Goal: Information Seeking & Learning: Learn about a topic

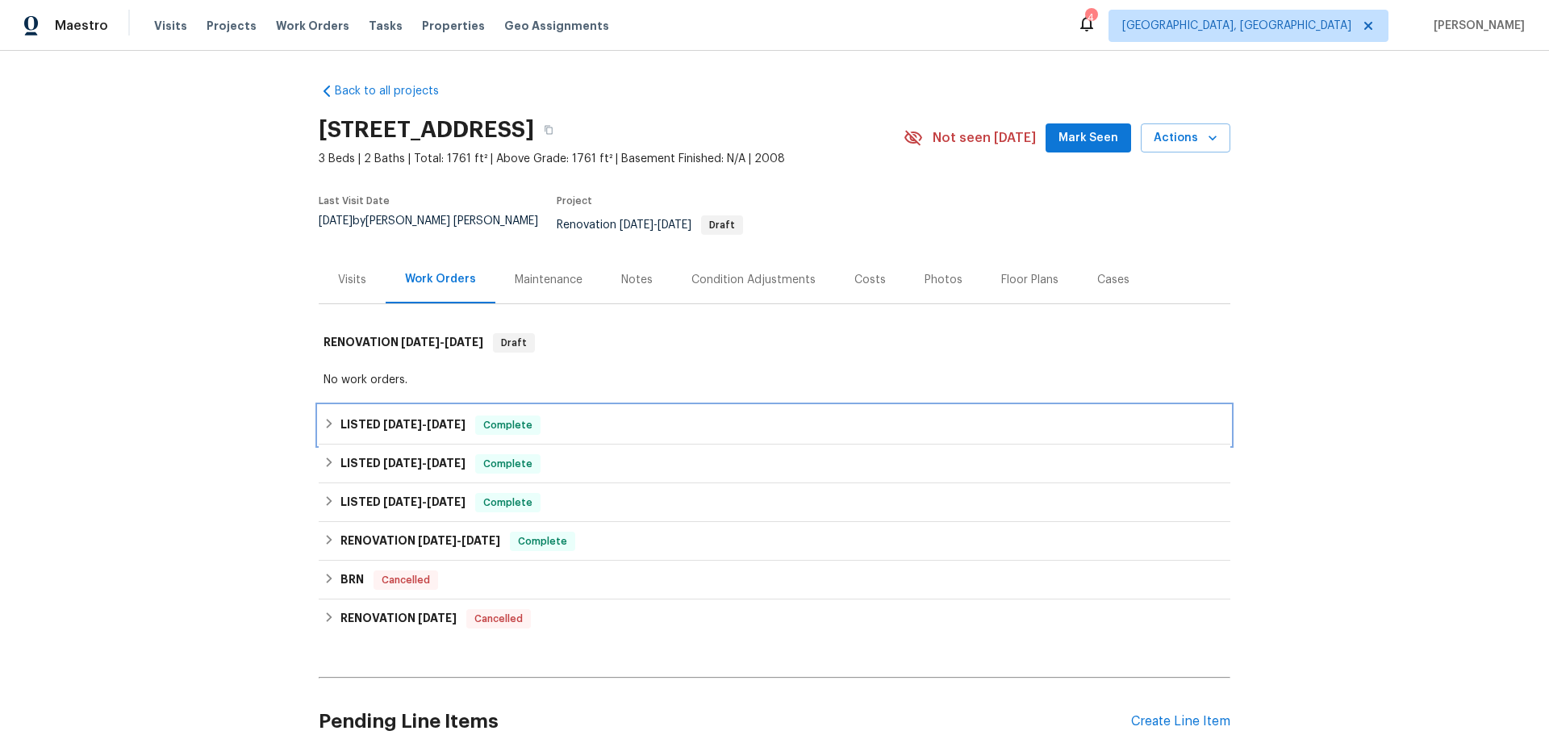
click at [368, 415] on h6 "LISTED [DATE] - [DATE]" at bounding box center [402, 424] width 125 height 19
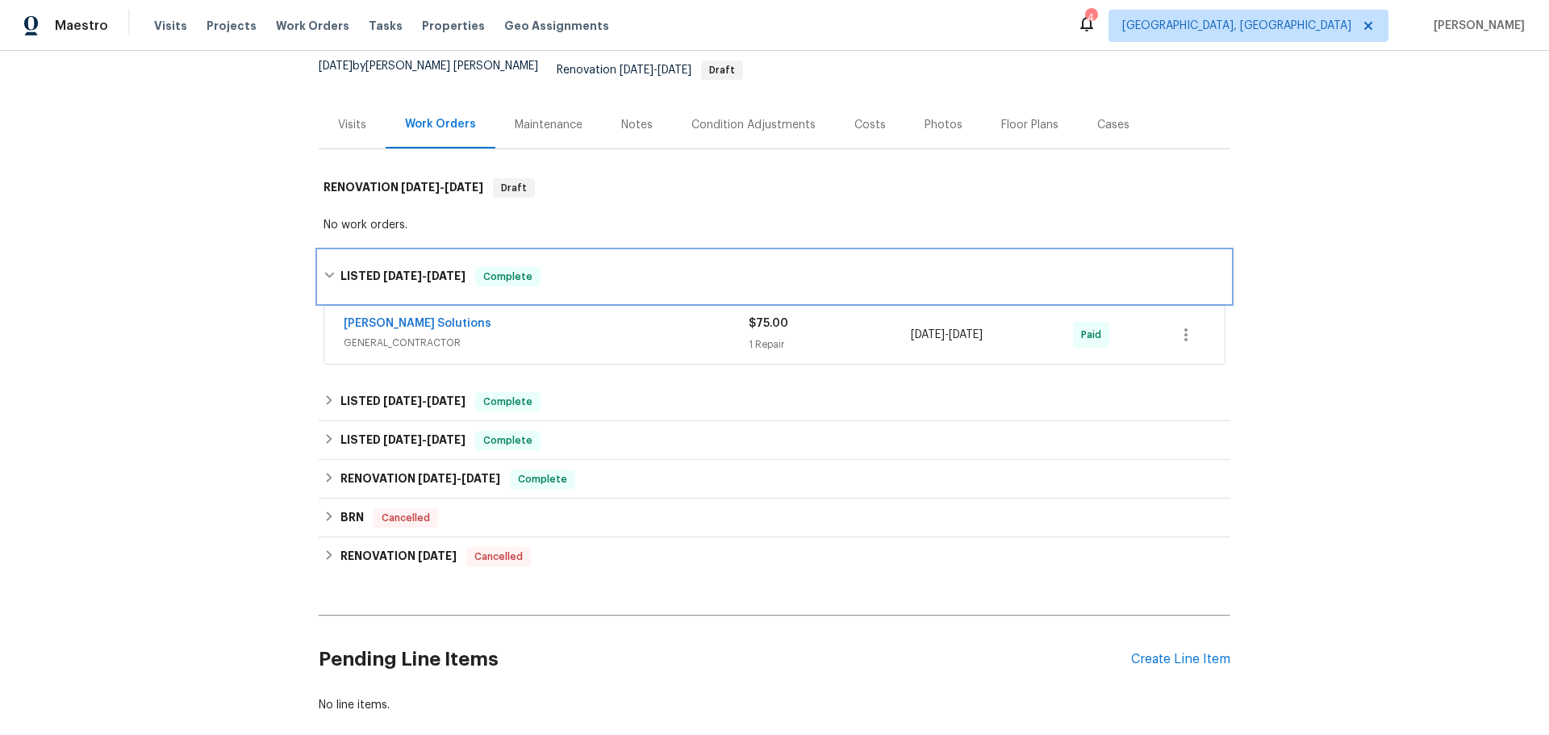
scroll to position [161, 0]
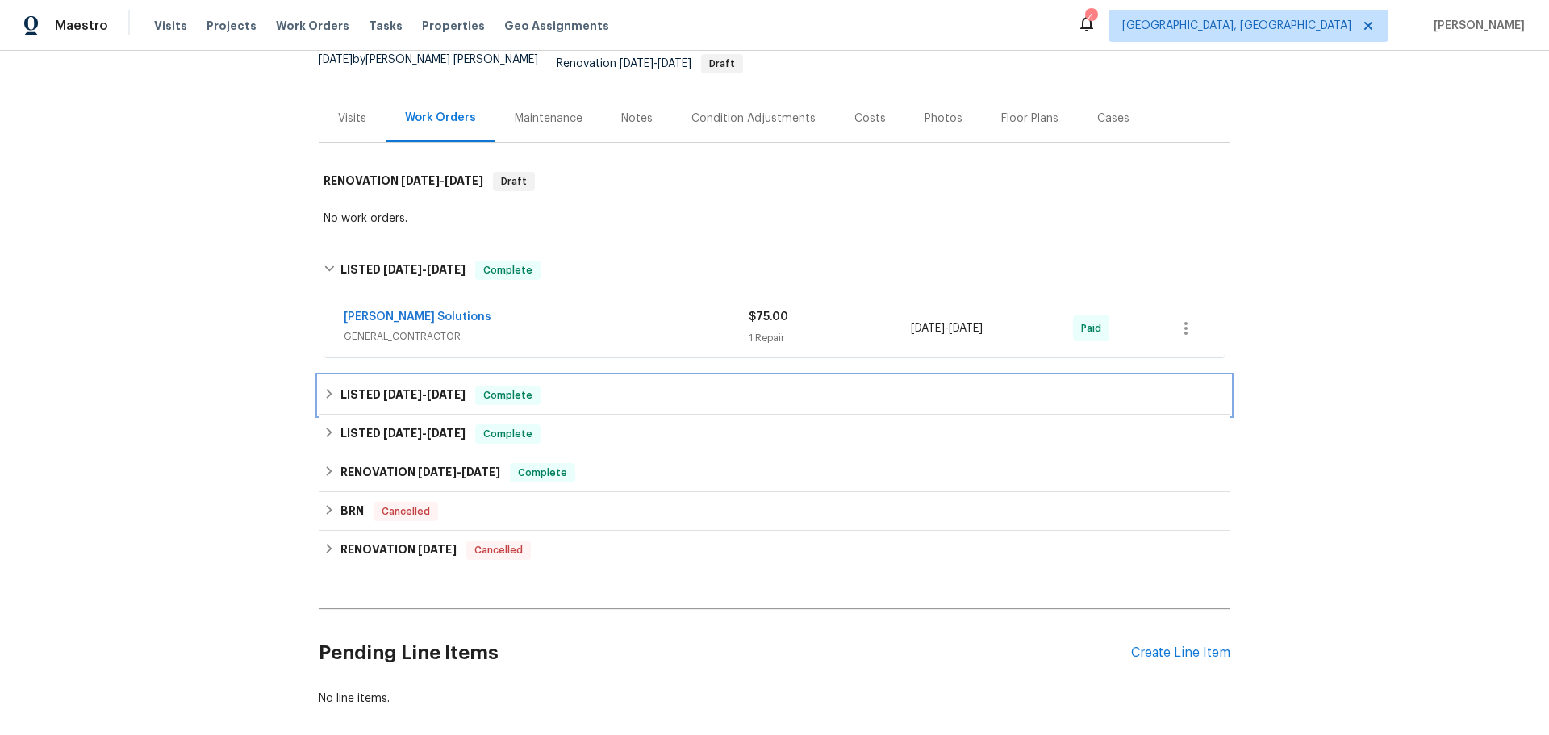
click at [389, 389] on span "[DATE]" at bounding box center [402, 394] width 39 height 11
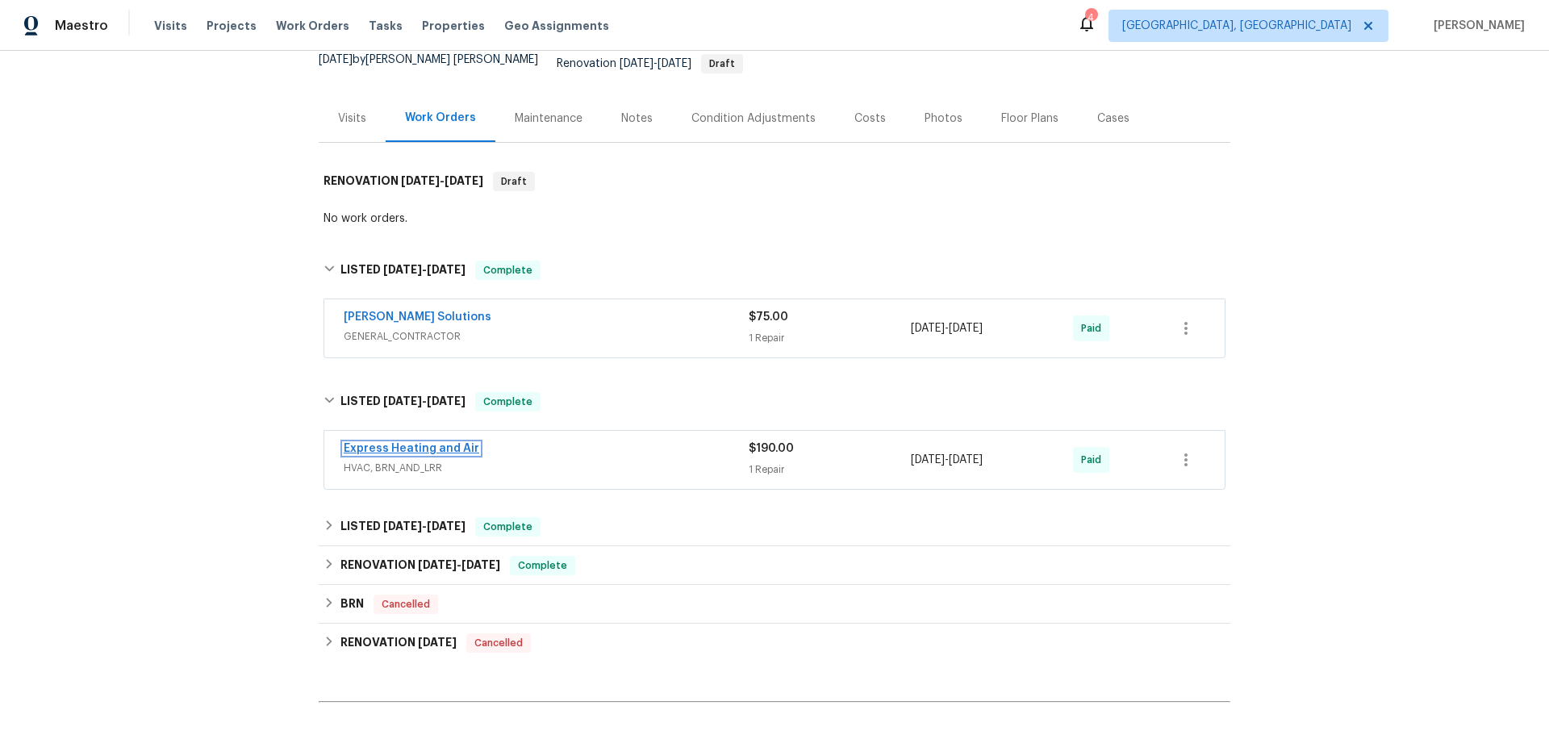
click at [433, 443] on link "Express Heating and Air" at bounding box center [412, 448] width 136 height 11
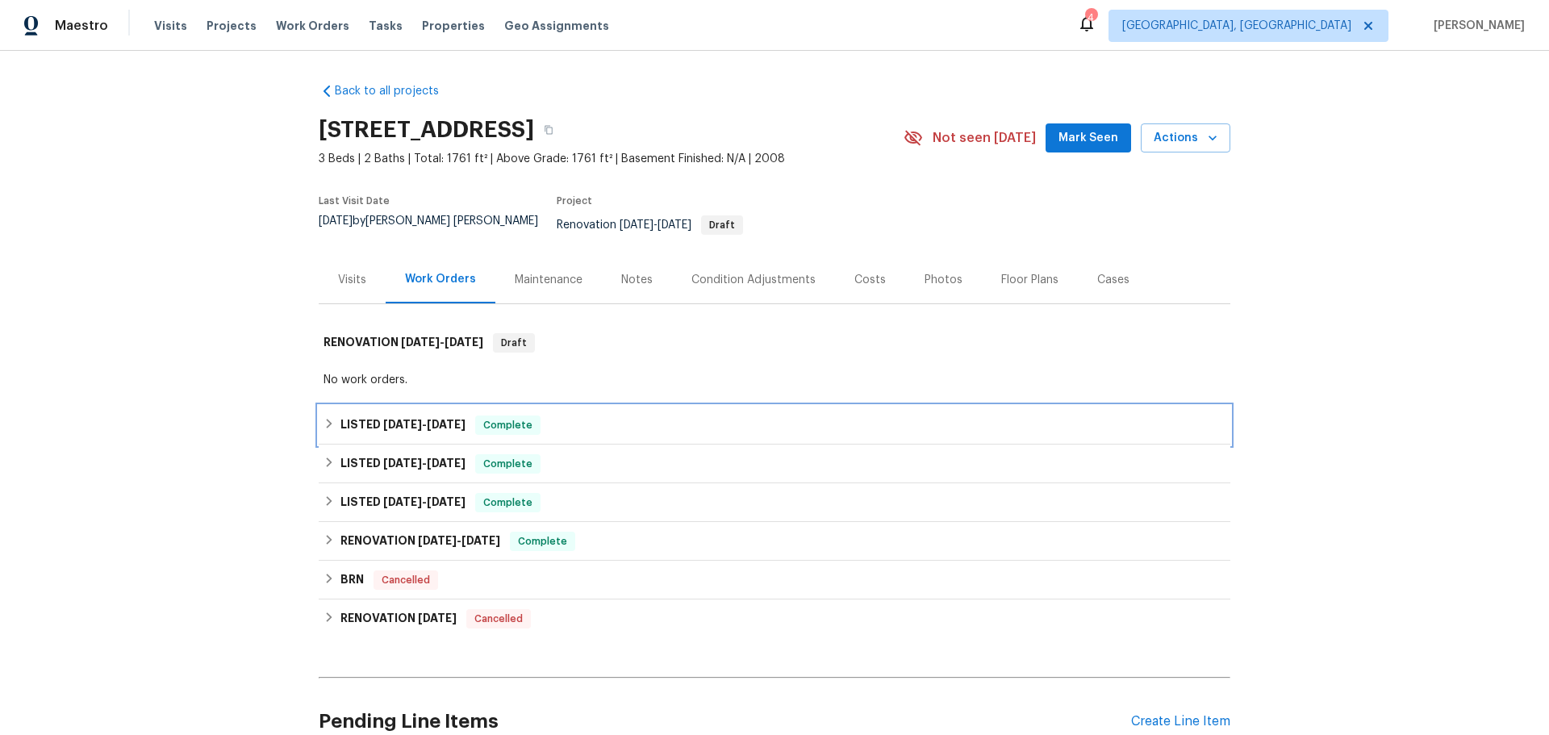
click at [389, 419] on span "[DATE]" at bounding box center [402, 424] width 39 height 11
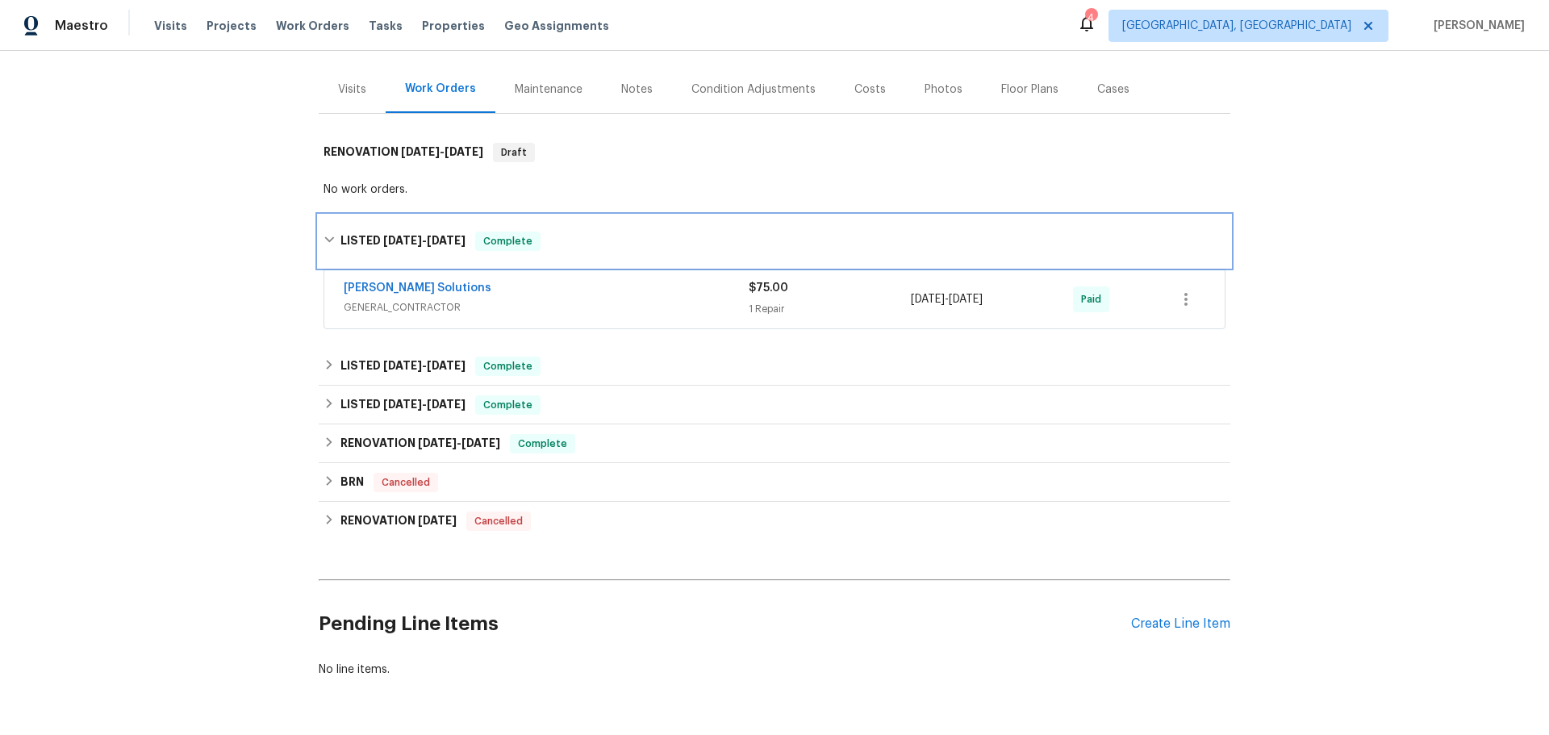
scroll to position [242, 0]
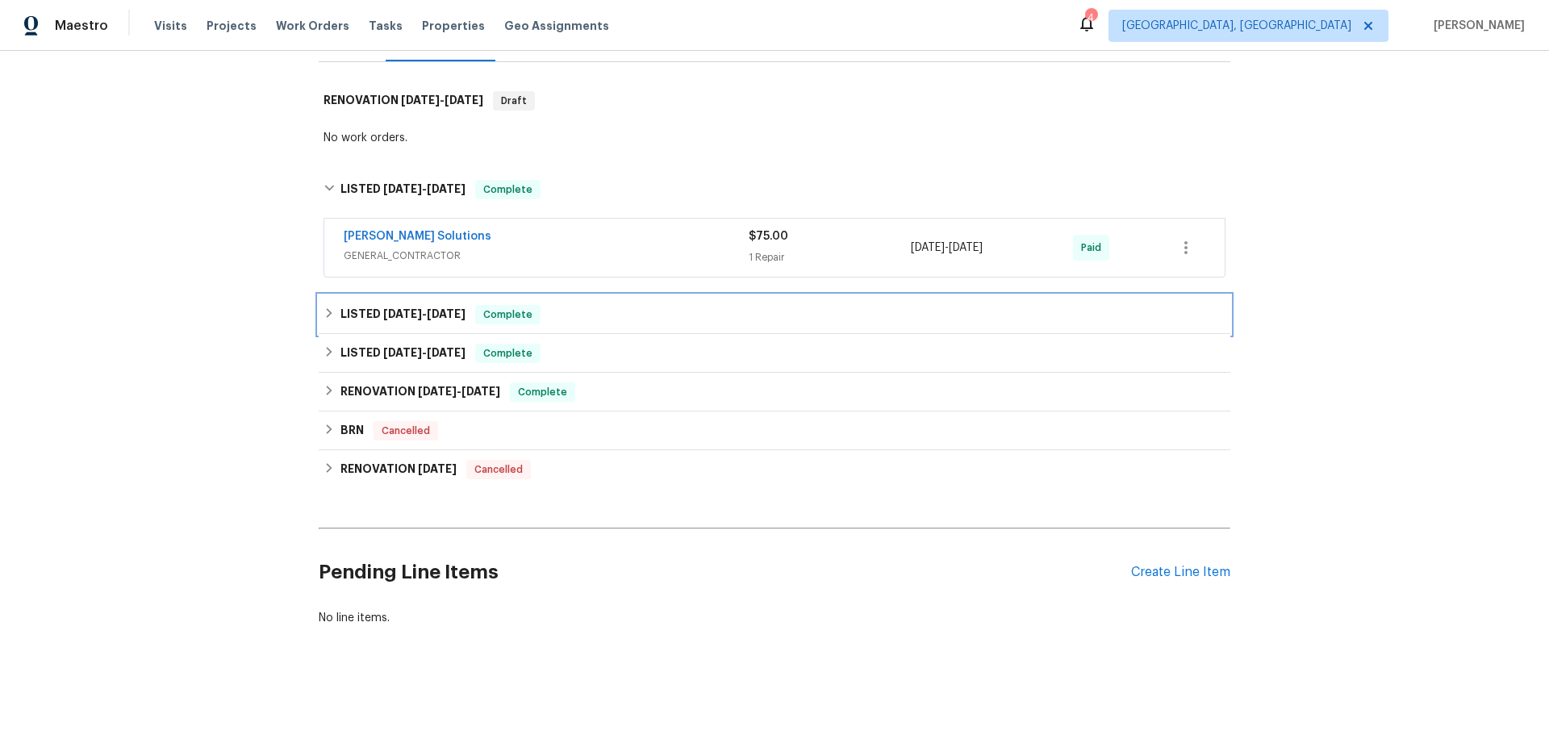
click at [399, 308] on span "[DATE]" at bounding box center [402, 313] width 39 height 11
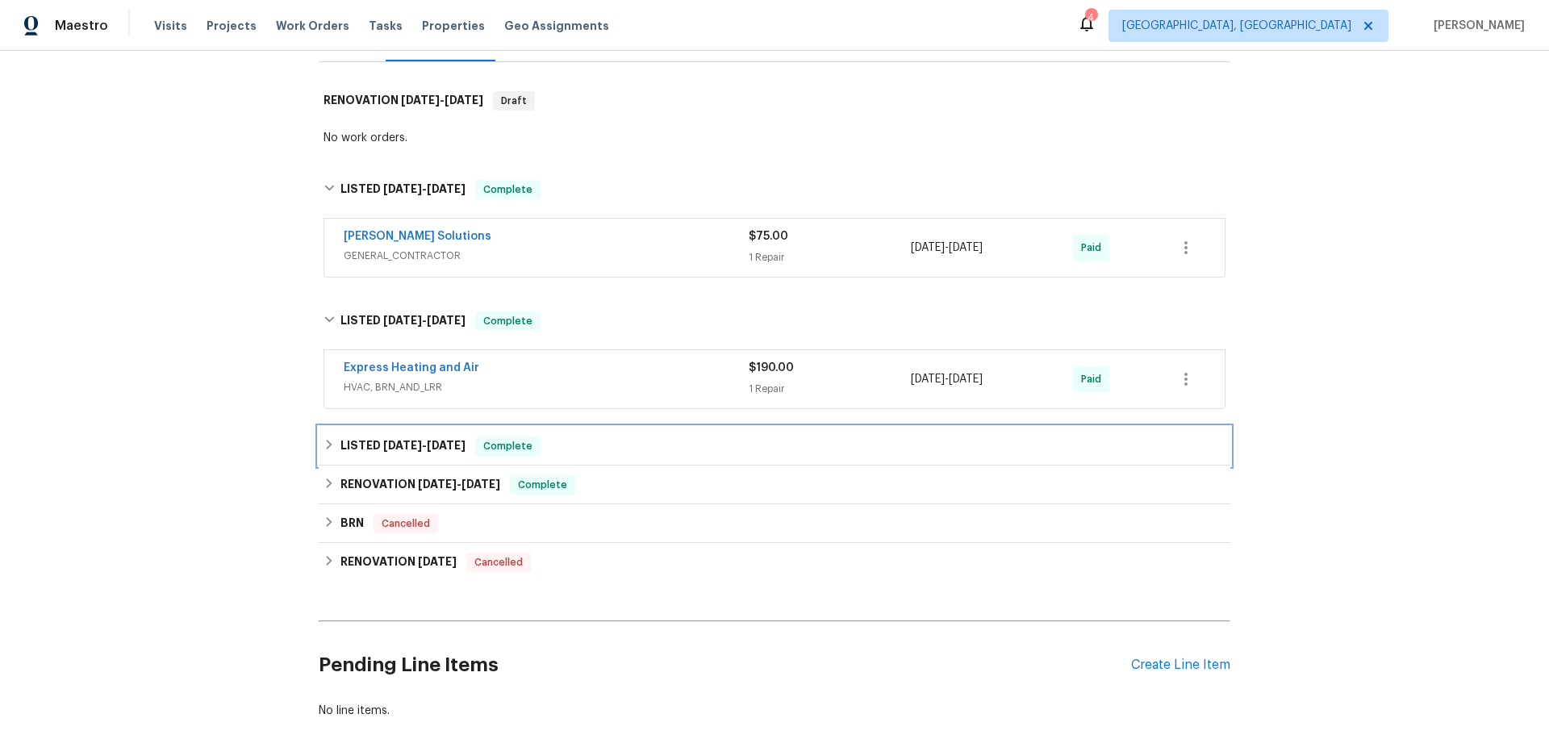
click at [389, 440] on h6 "LISTED [DATE] - [DATE]" at bounding box center [402, 445] width 125 height 19
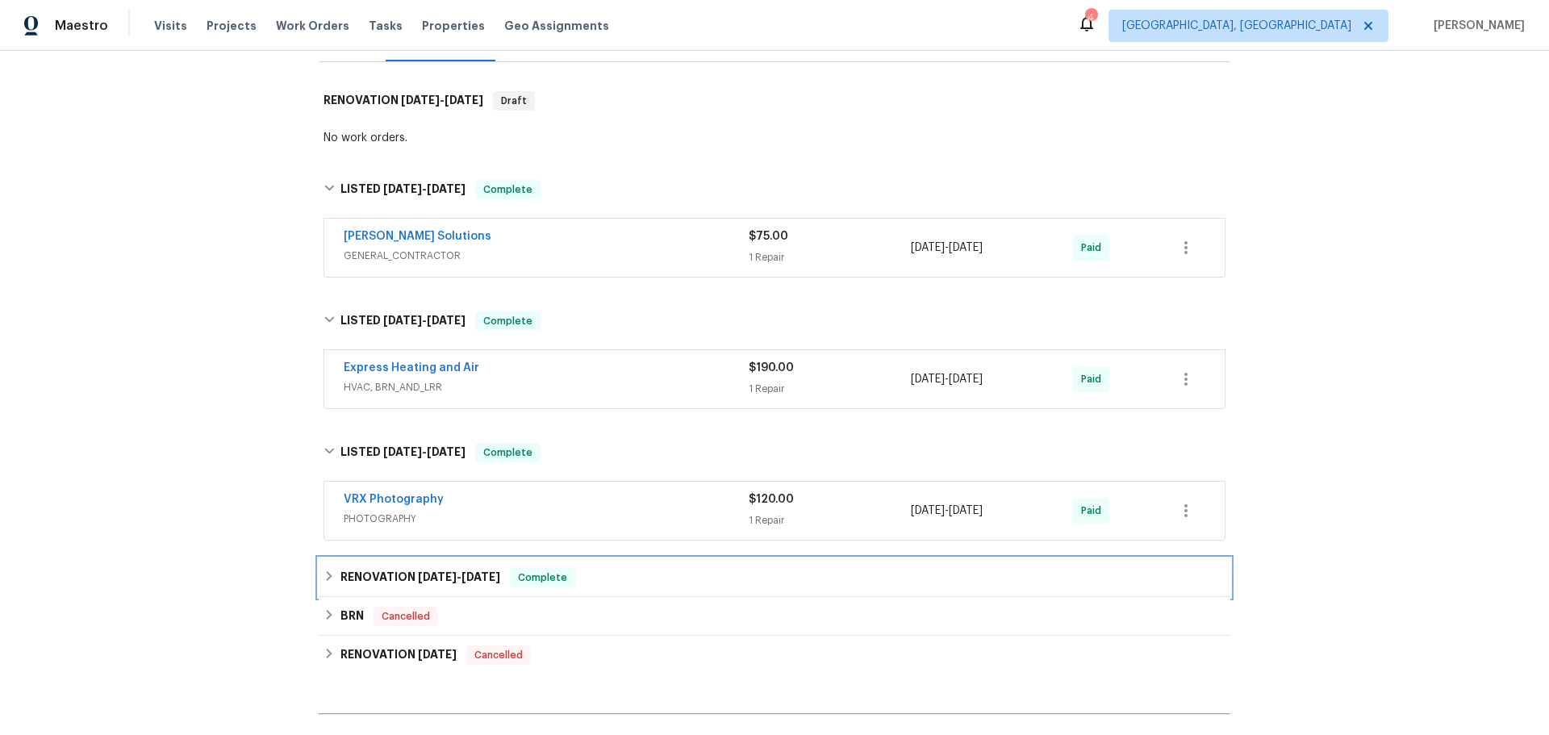
click at [418, 571] on span "[DATE]" at bounding box center [437, 576] width 39 height 11
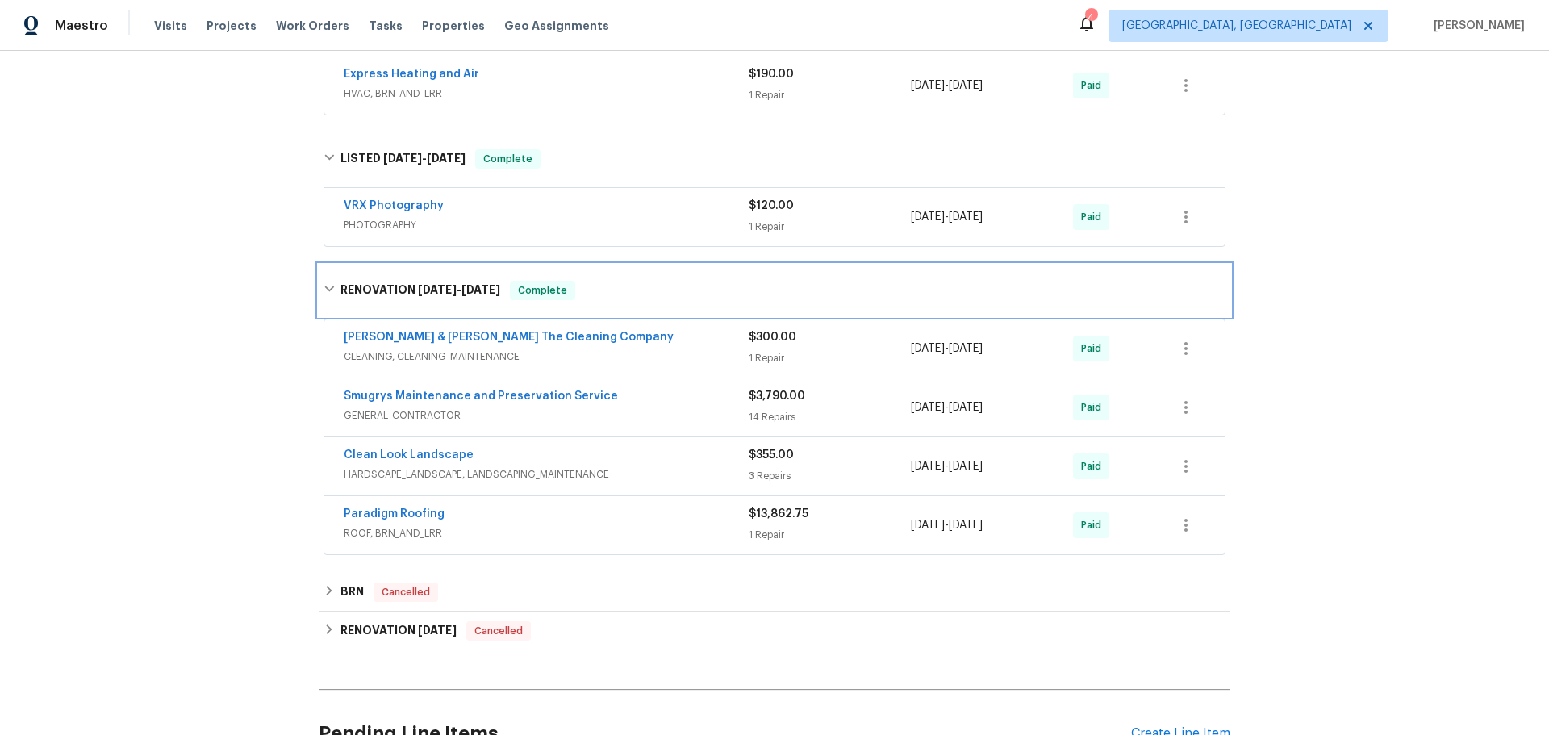
scroll to position [565, 0]
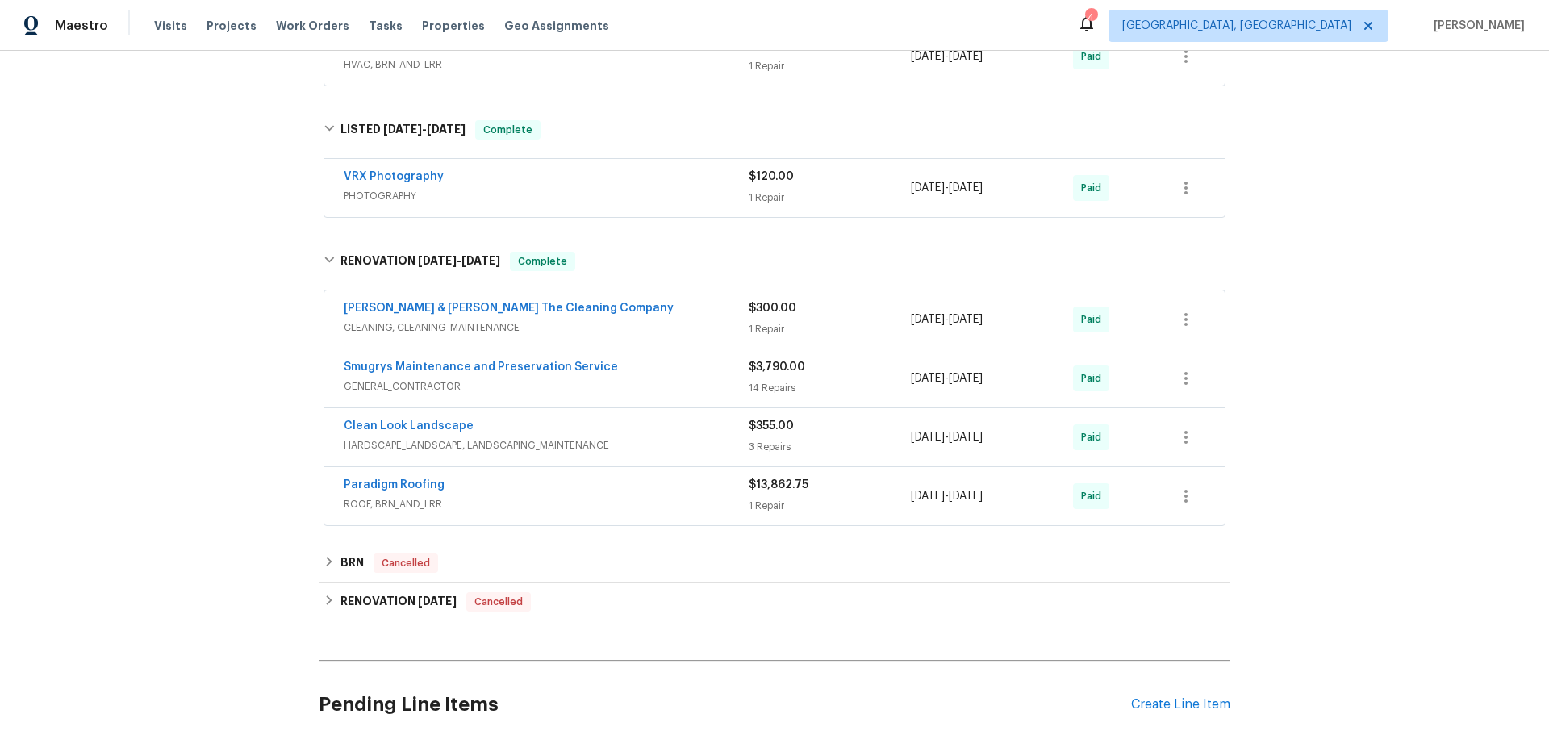
click at [543, 477] on div "Paradigm Roofing" at bounding box center [546, 486] width 405 height 19
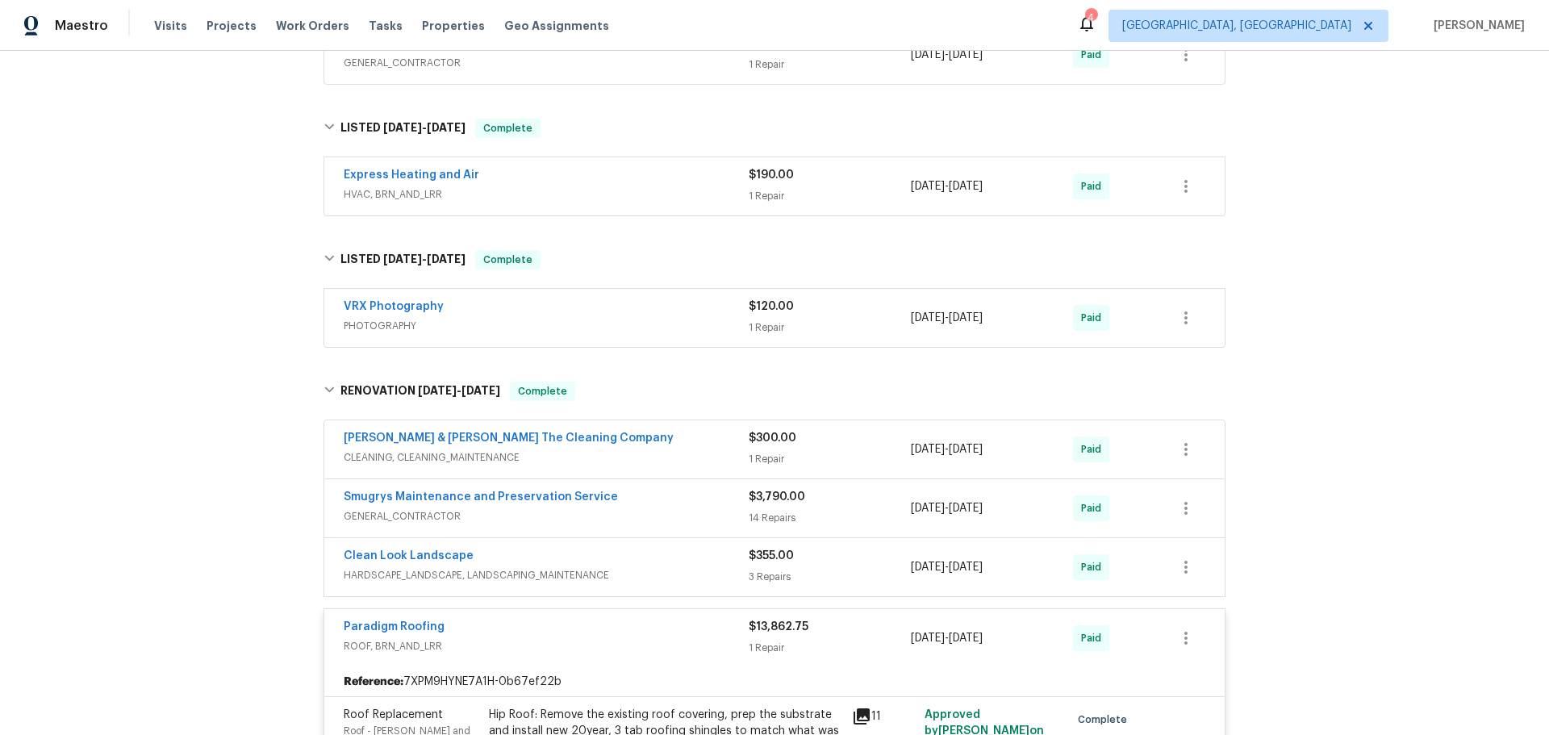
scroll to position [403, 0]
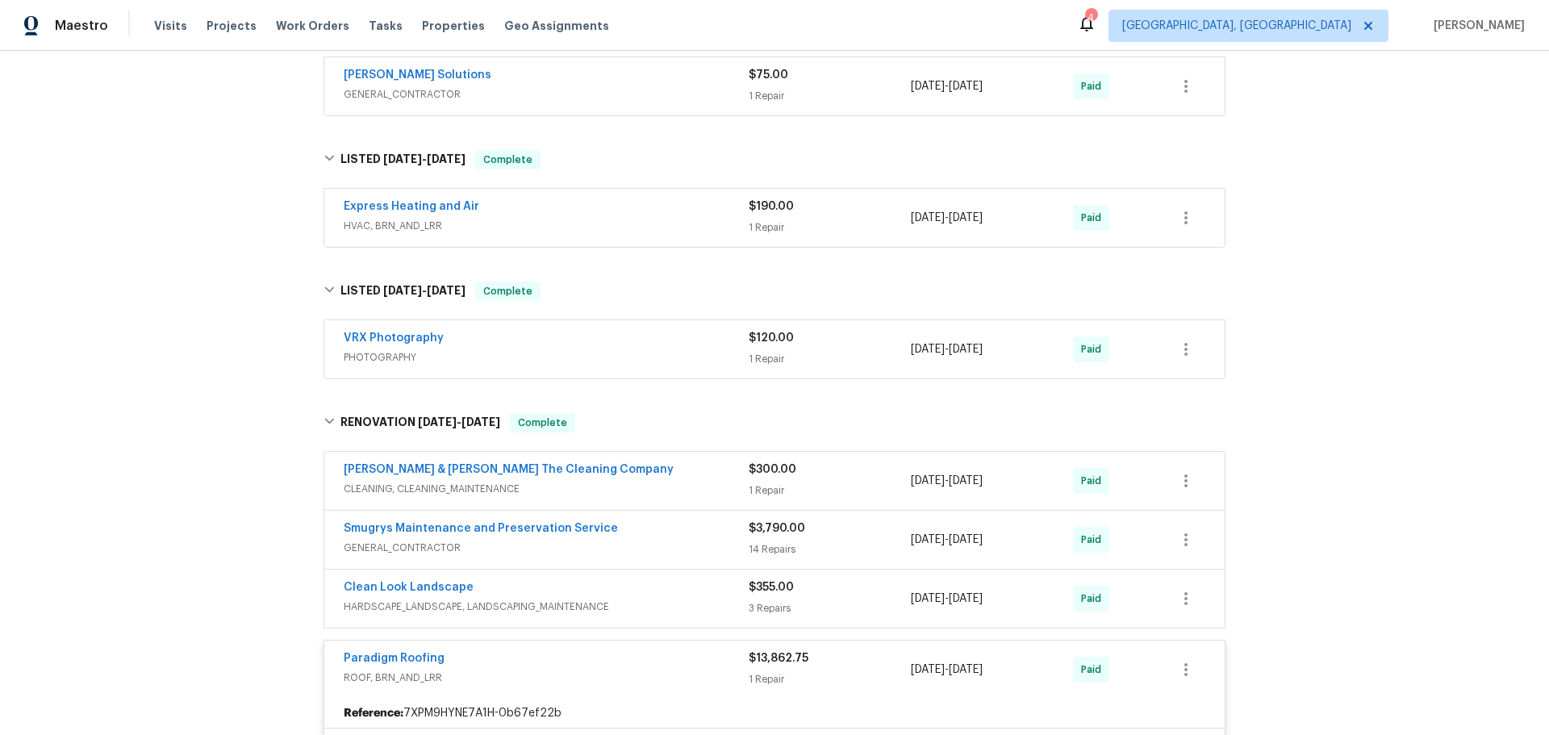
click at [659, 202] on div "Express Heating and Air" at bounding box center [546, 207] width 405 height 19
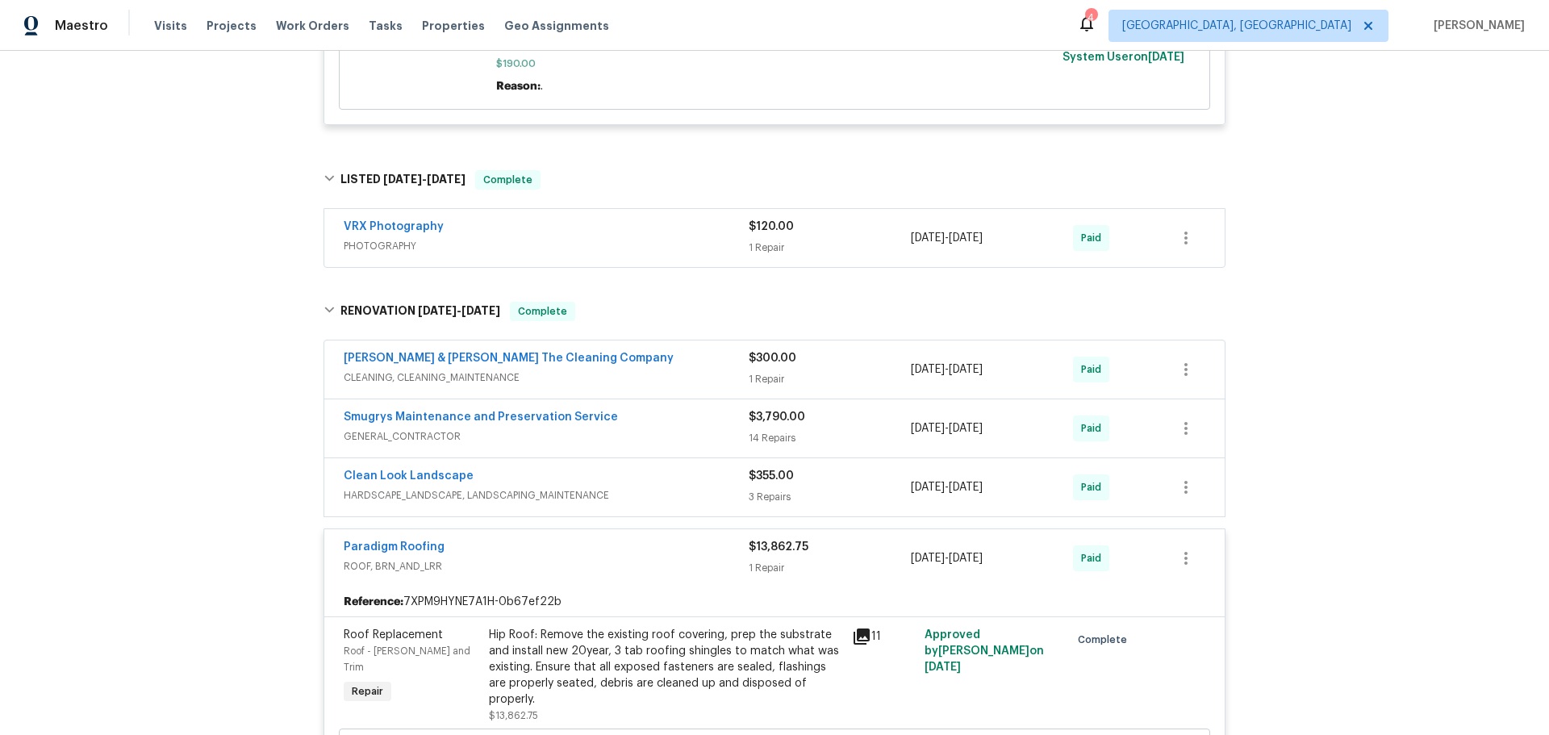
scroll to position [740, 0]
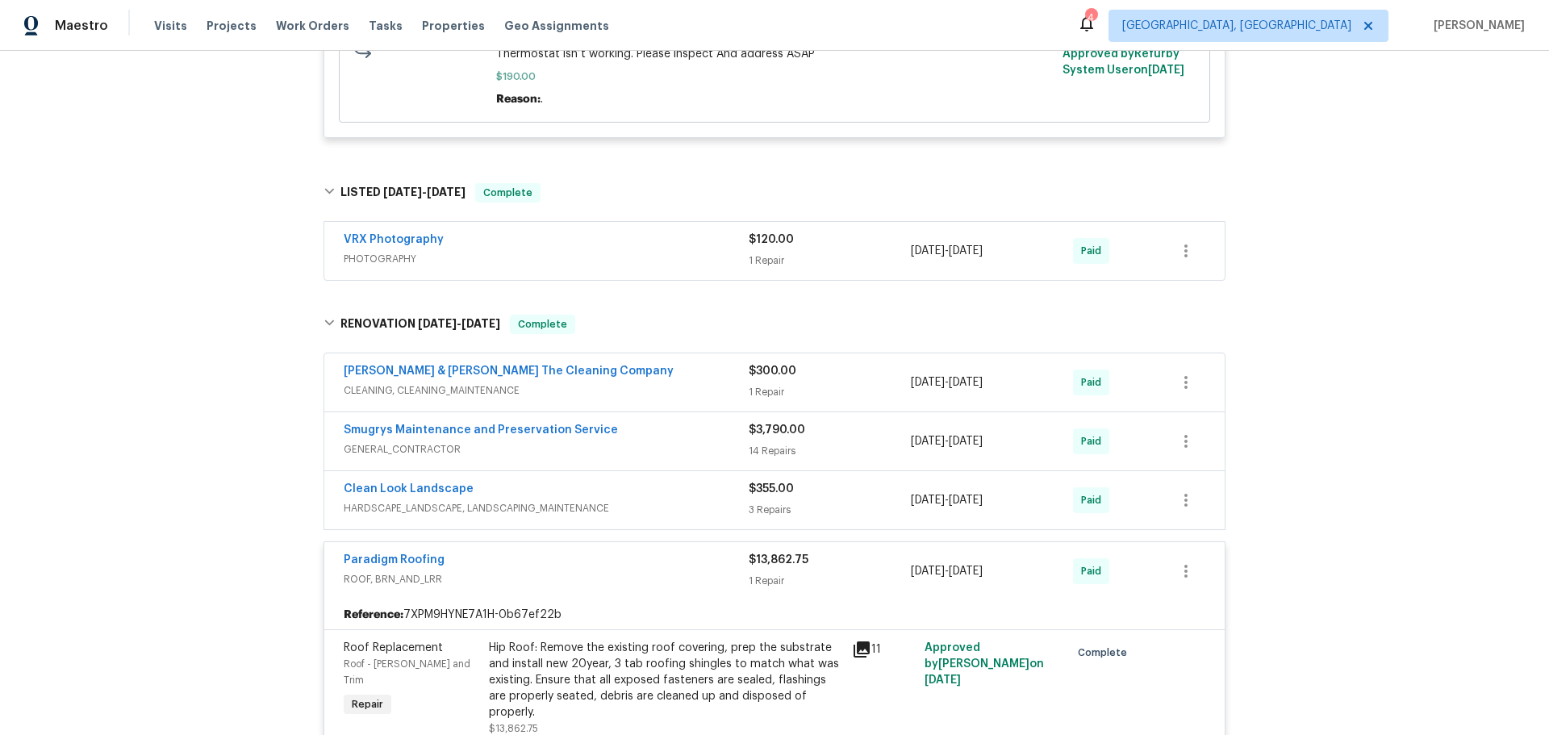
click at [577, 382] on span "CLEANING, CLEANING_MAINTENANCE" at bounding box center [546, 390] width 405 height 16
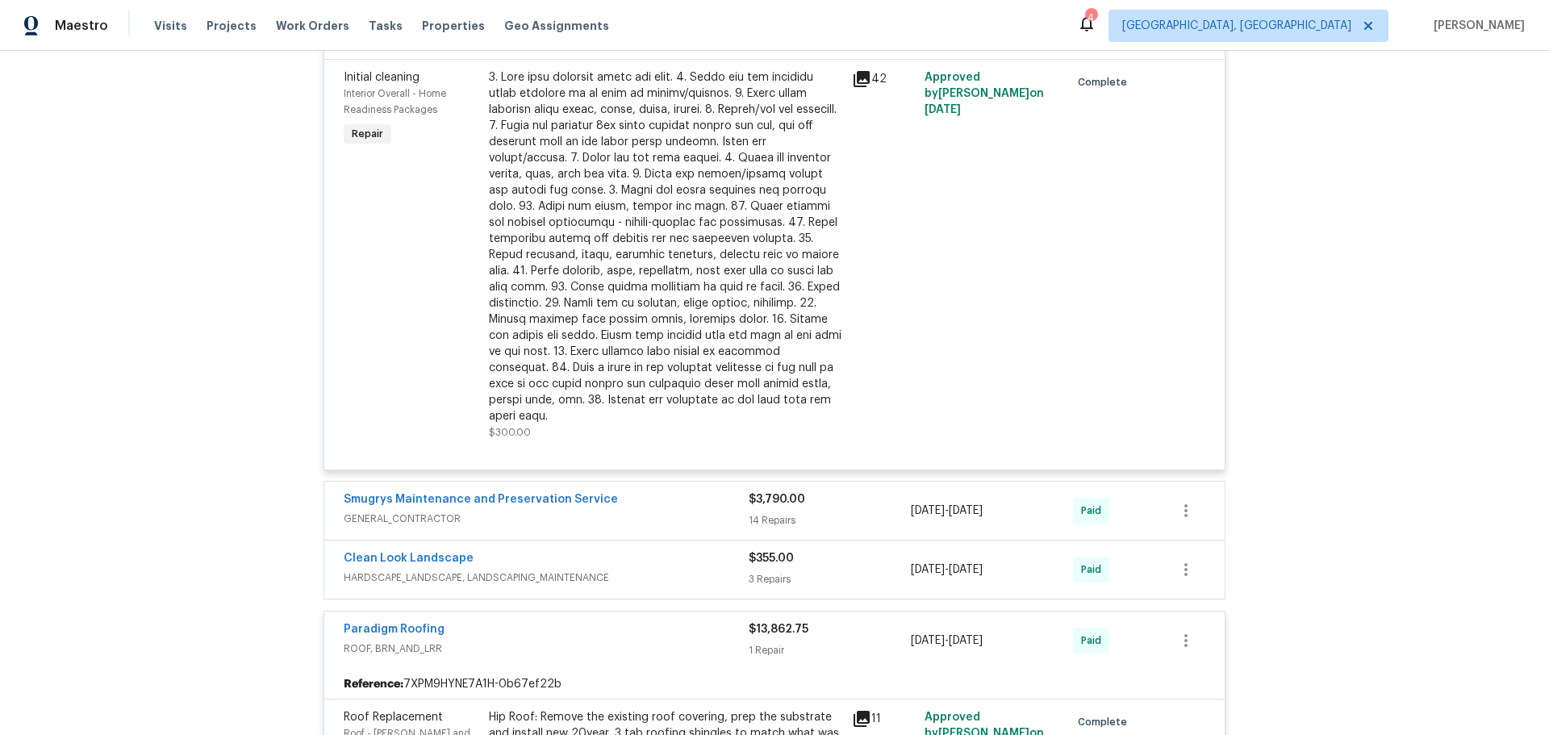
scroll to position [1144, 0]
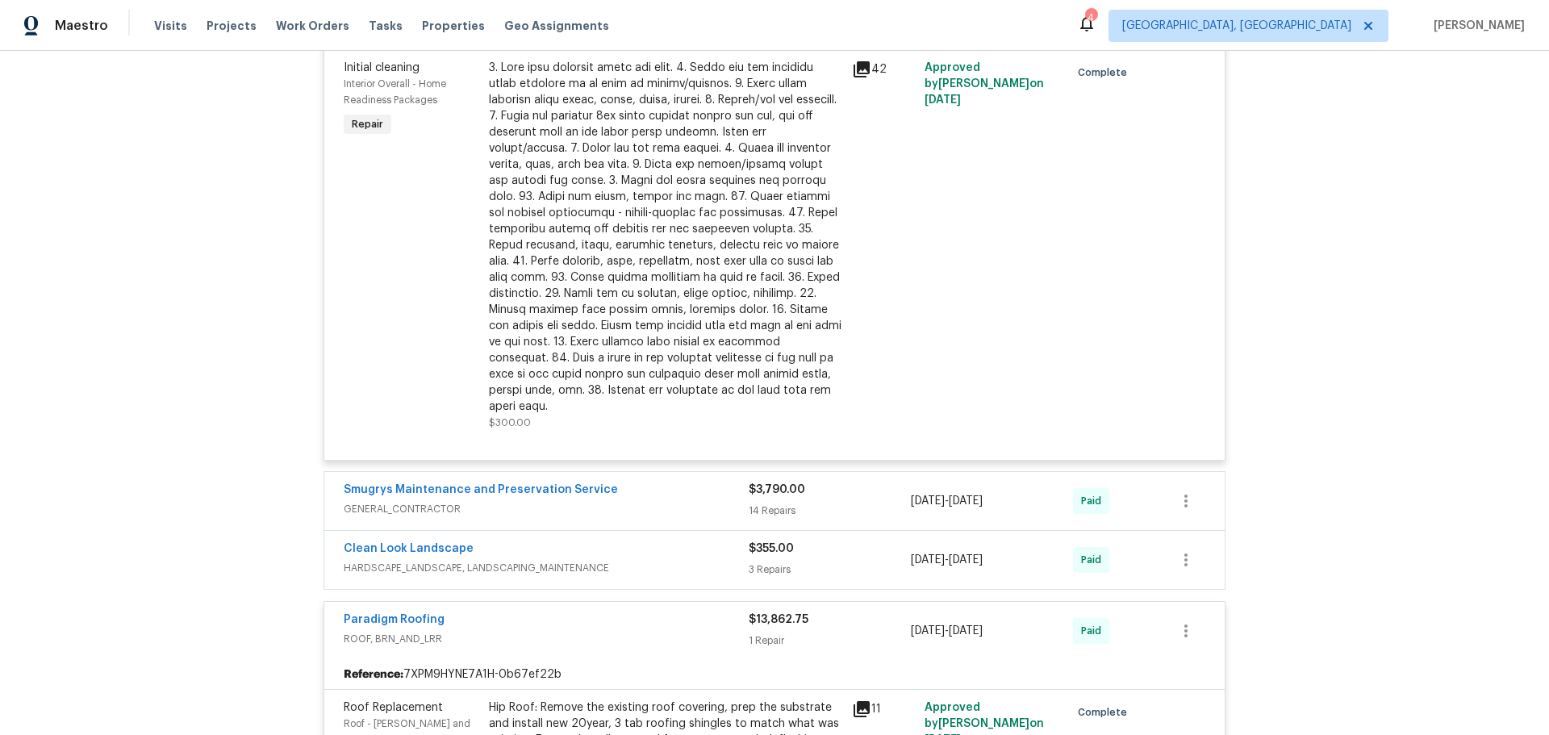
click at [615, 501] on span "GENERAL_CONTRACTOR" at bounding box center [546, 509] width 405 height 16
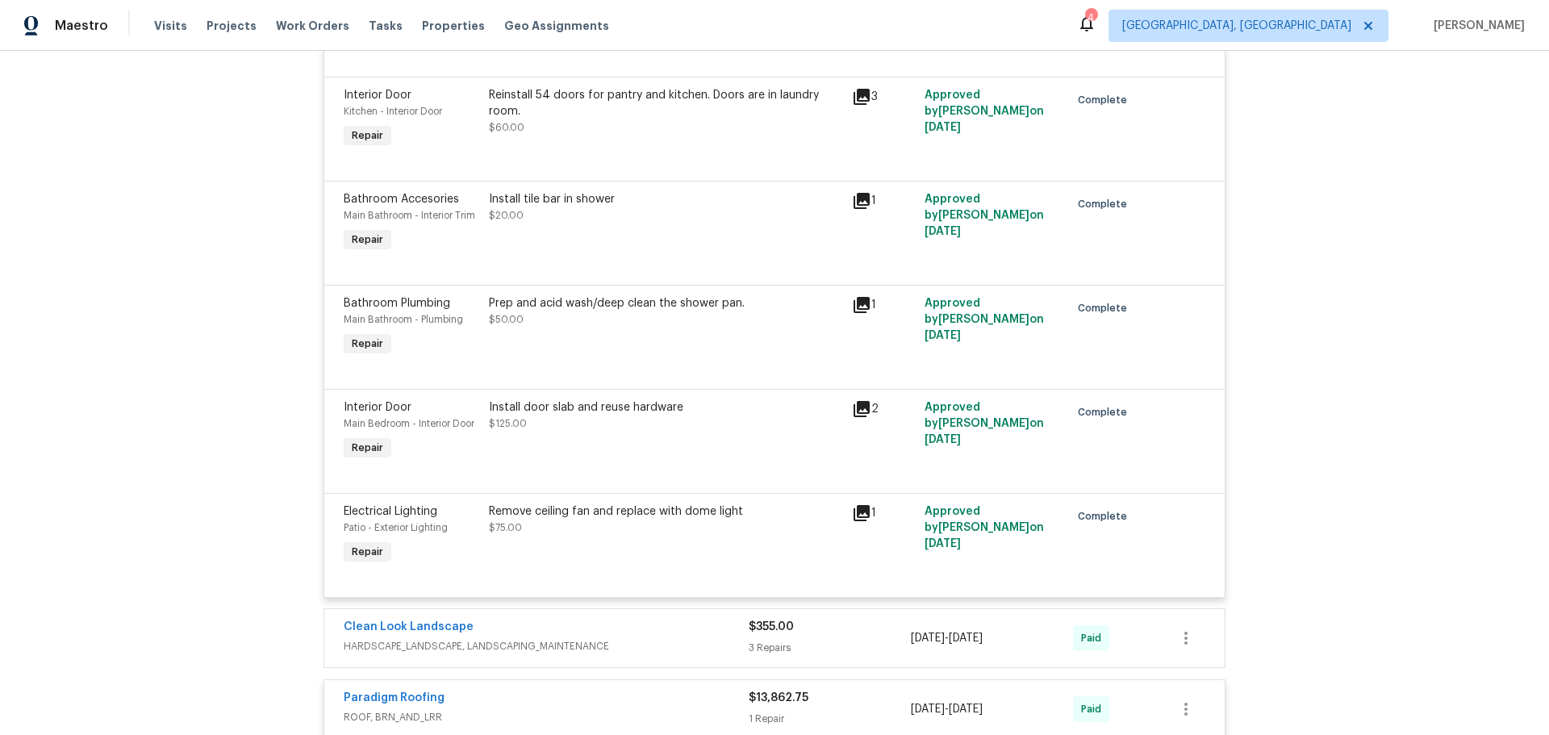
scroll to position [3160, 0]
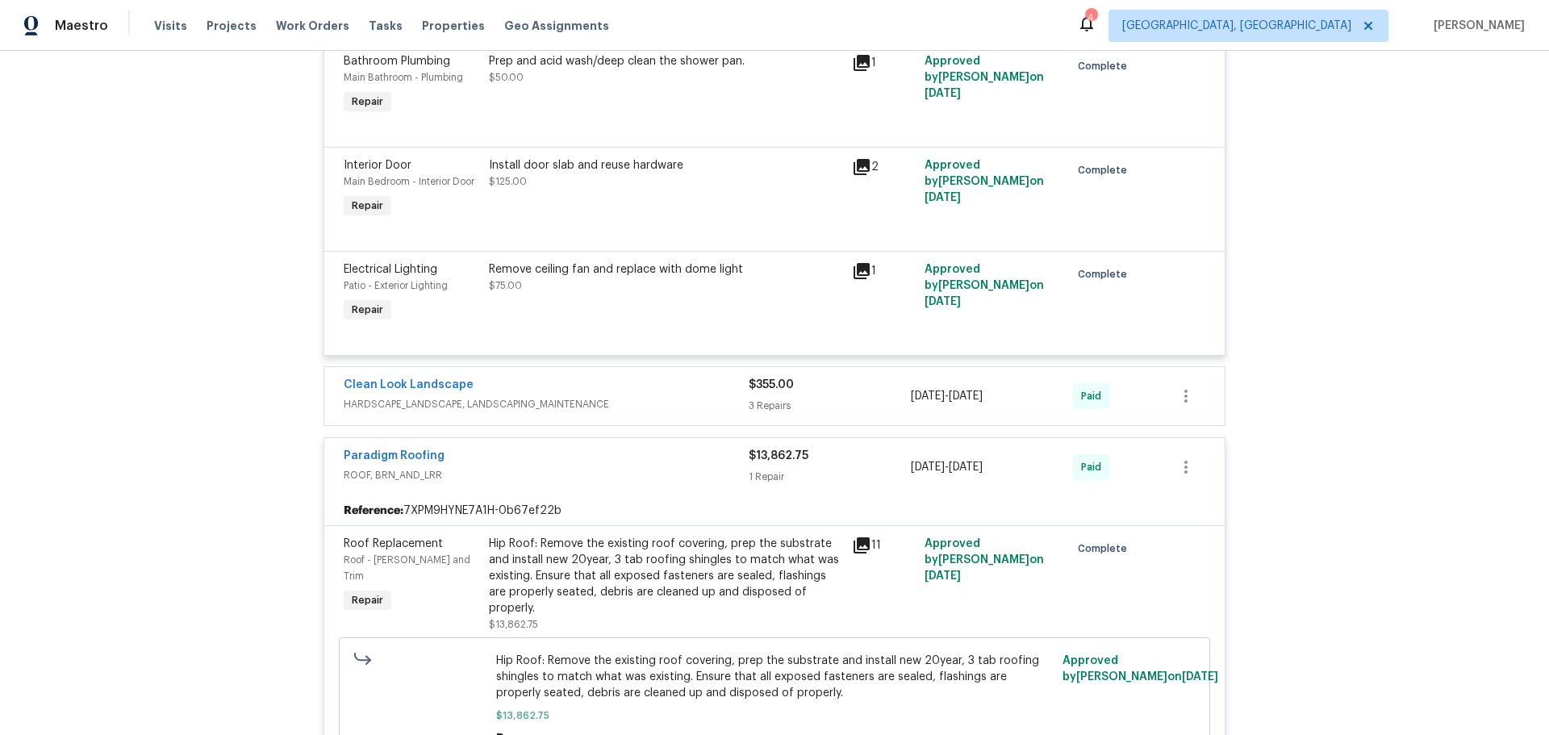
click at [648, 396] on span "HARDSCAPE_LANDSCAPE, LANDSCAPING_MAINTENANCE" at bounding box center [546, 404] width 405 height 16
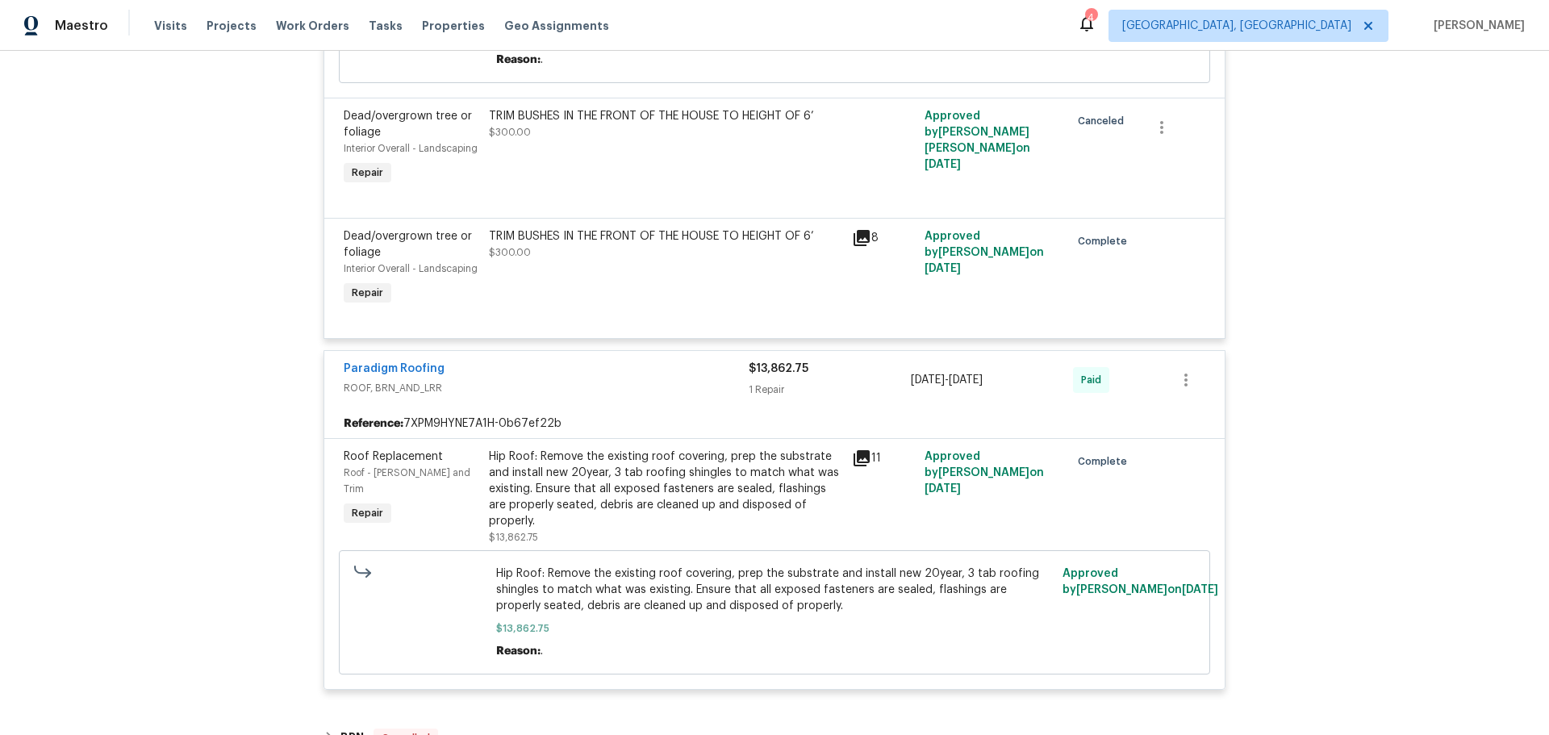
scroll to position [3805, 0]
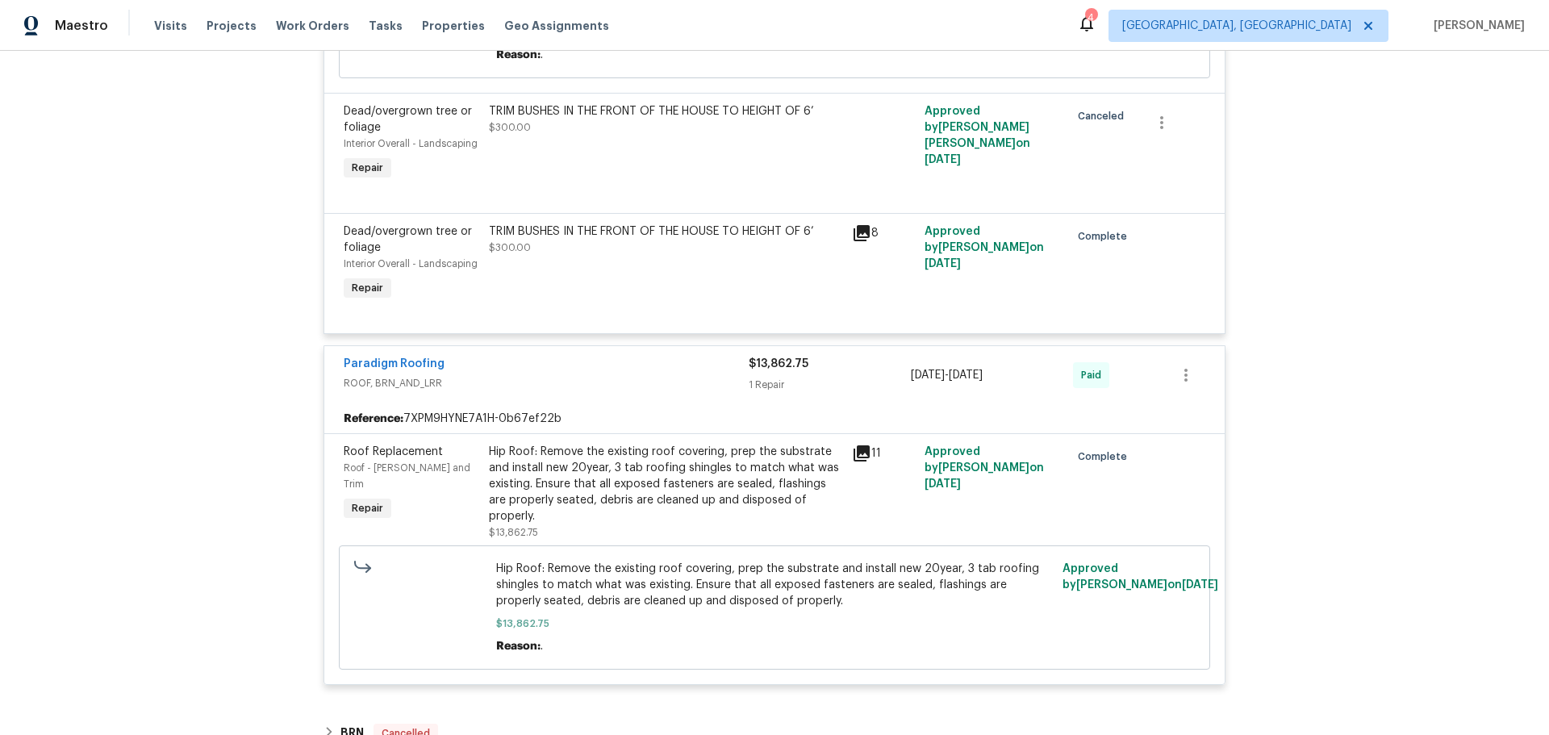
click at [648, 369] on div "Paradigm Roofing ROOF, BRN_AND_LRR $13,862.75 1 Repair [DATE] - [DATE] Paid" at bounding box center [774, 375] width 900 height 58
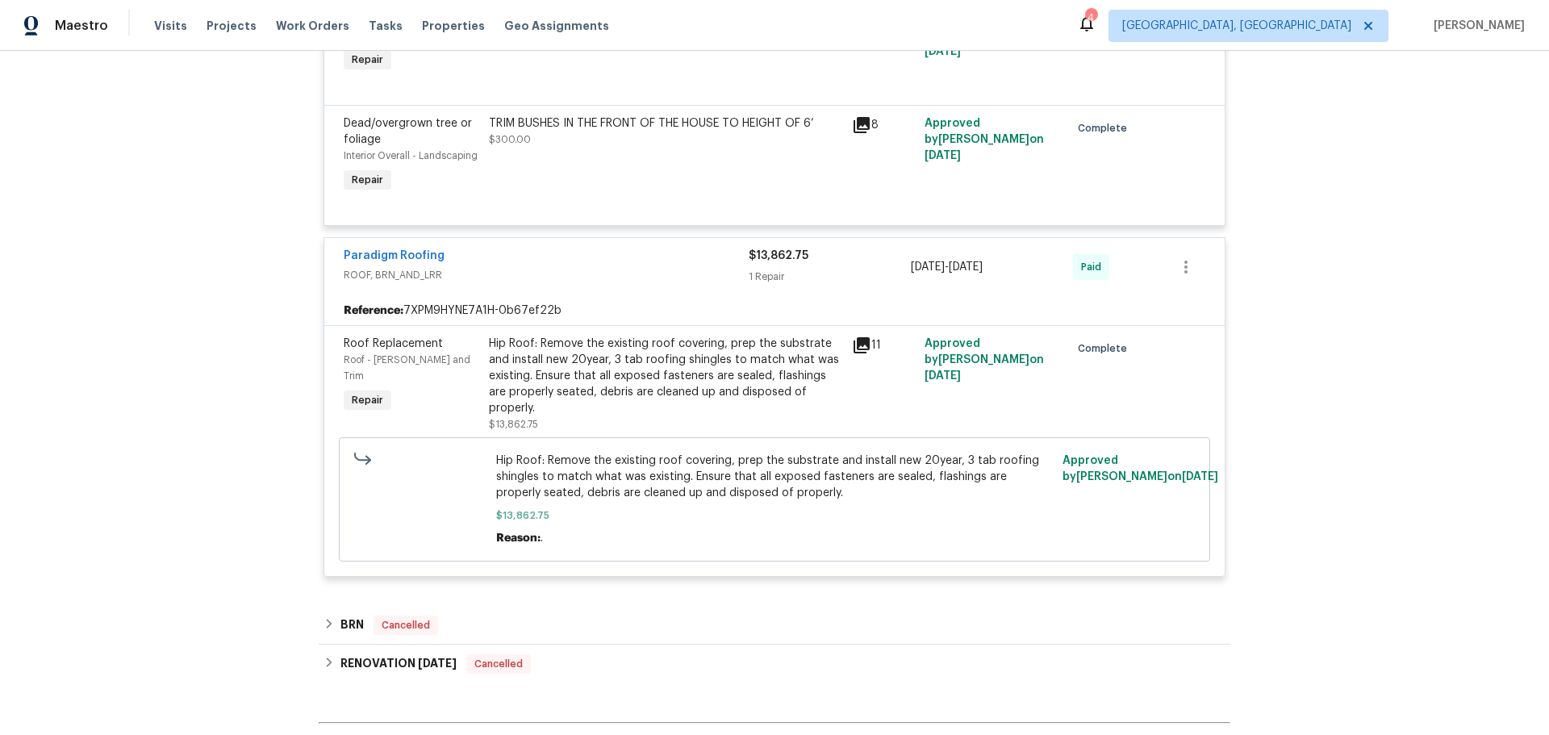
scroll to position [4077, 0]
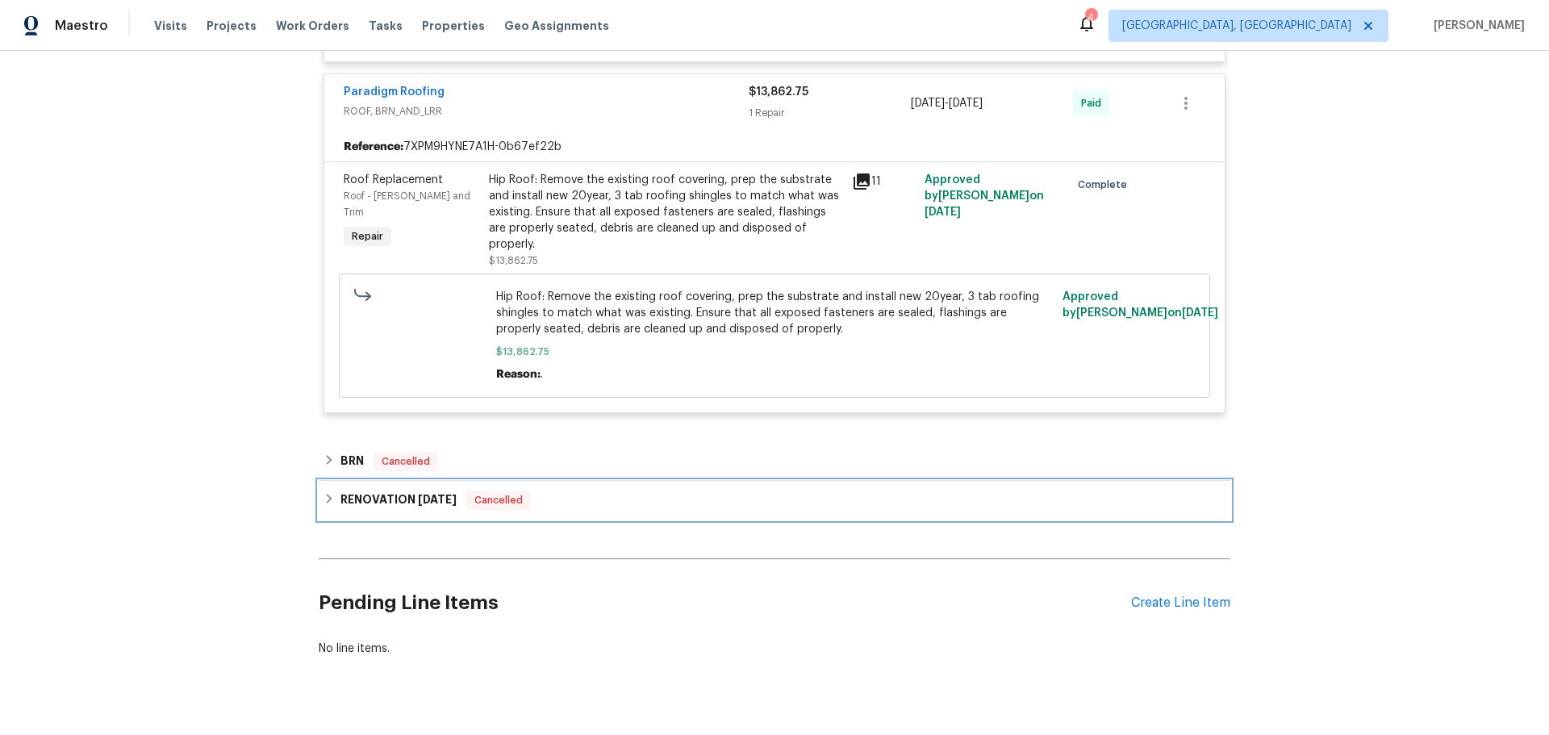
click at [414, 490] on h6 "RENOVATION [DATE]" at bounding box center [398, 499] width 116 height 19
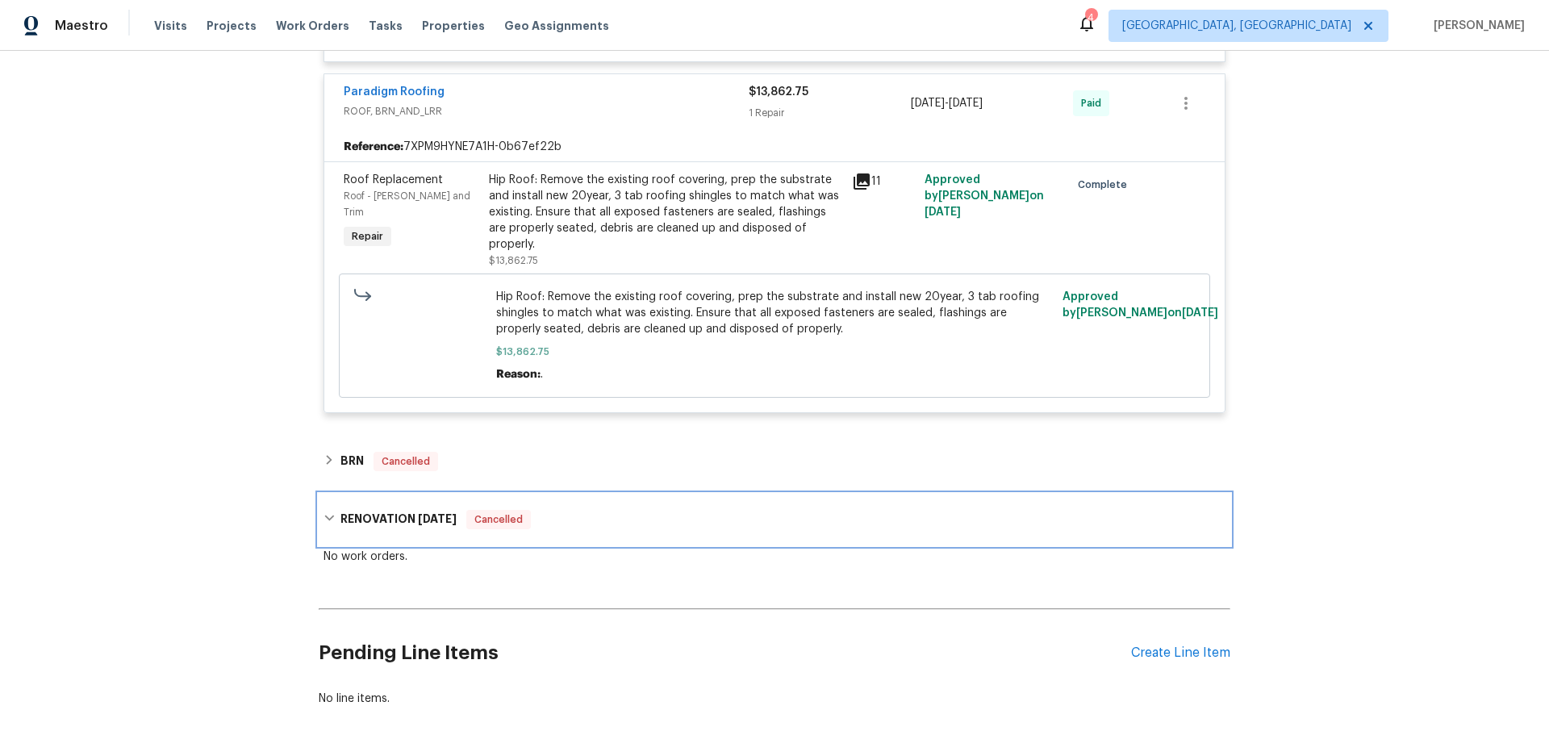
click at [363, 510] on h6 "RENOVATION [DATE]" at bounding box center [398, 519] width 116 height 19
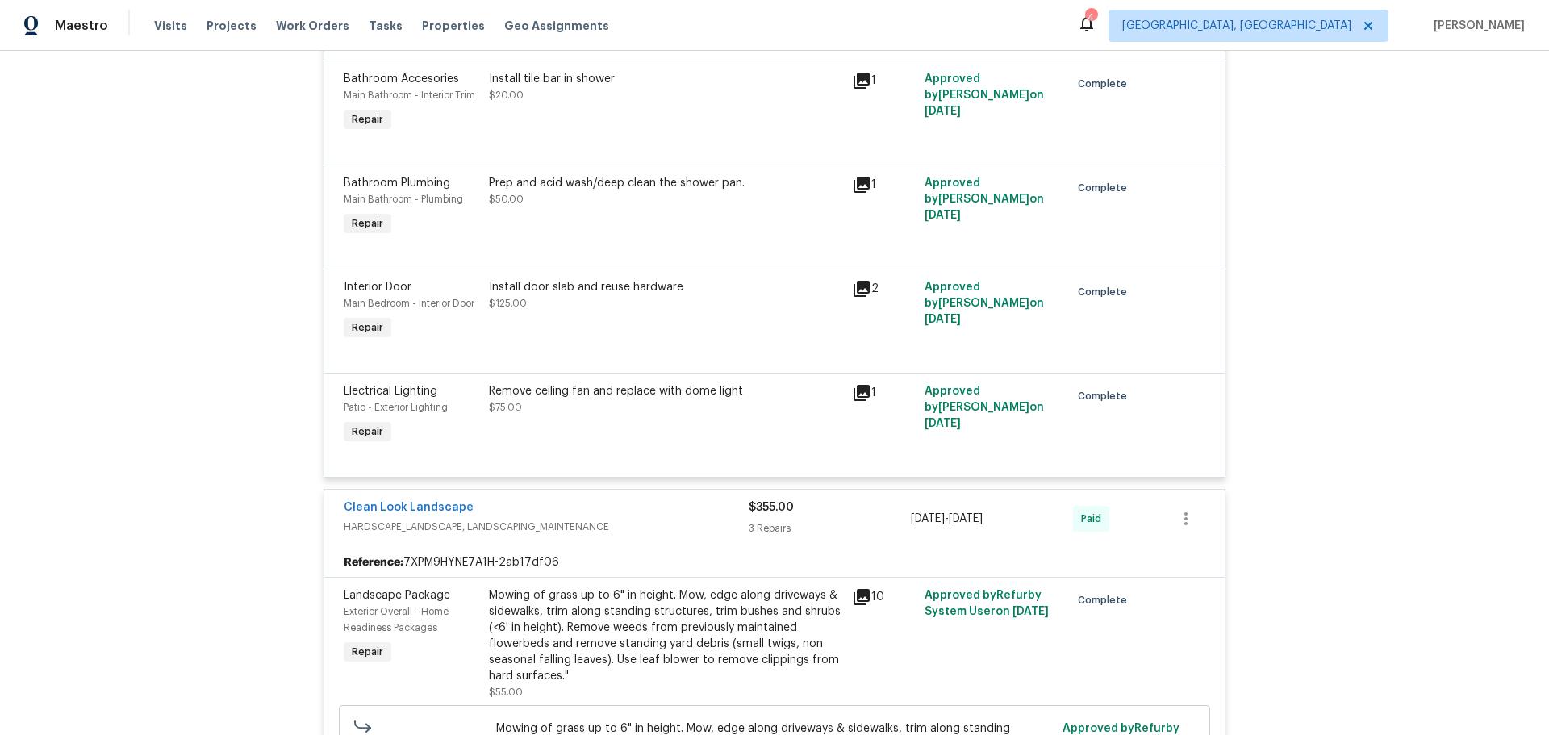
scroll to position [3029, 0]
